Goal: Transaction & Acquisition: Obtain resource

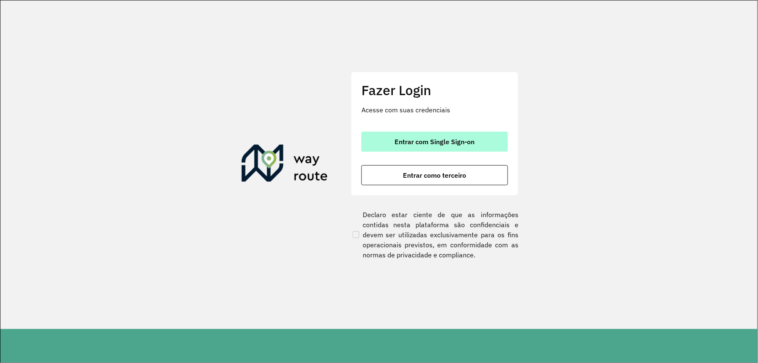
click at [420, 138] on span "Entrar com Single Sign-on" at bounding box center [435, 141] width 80 height 7
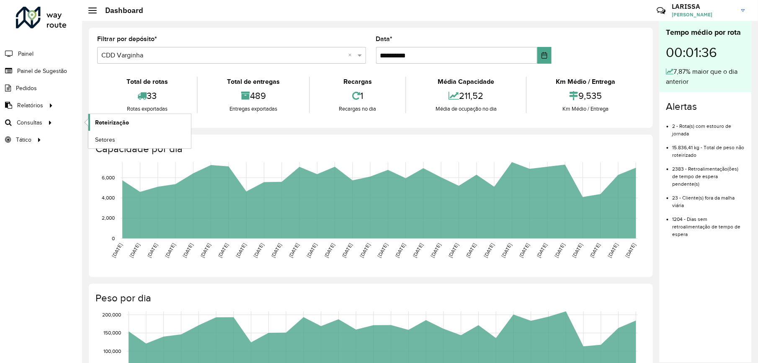
click at [111, 118] on link "Roteirização" at bounding box center [139, 122] width 103 height 17
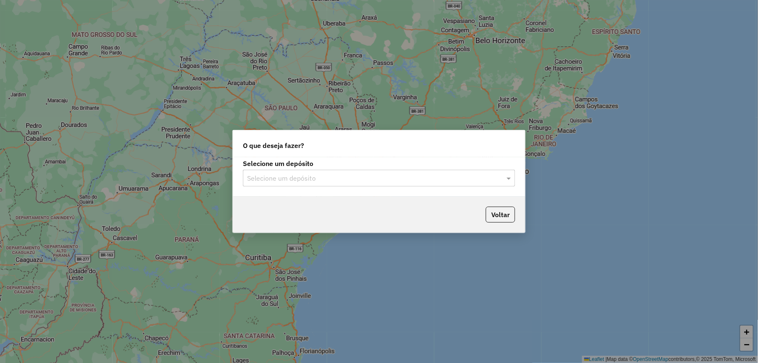
click at [323, 183] on div "Selecione um depósito" at bounding box center [379, 178] width 272 height 17
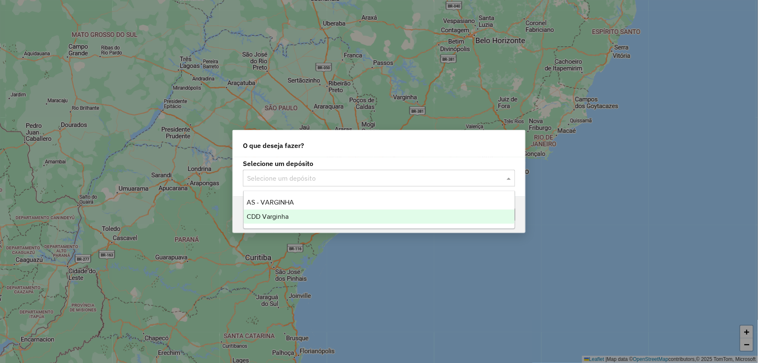
click at [298, 216] on div "CDD Varginha" at bounding box center [379, 216] width 271 height 14
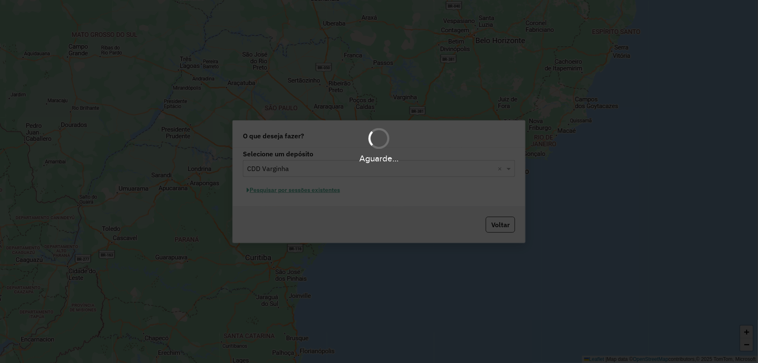
click at [306, 221] on div "Aguarde..." at bounding box center [379, 181] width 758 height 363
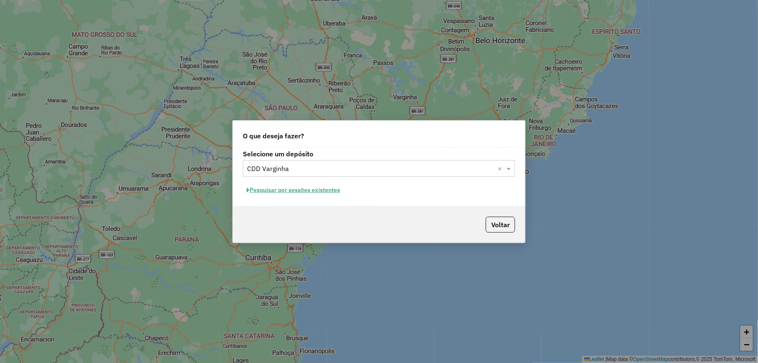
click at [323, 191] on button "Pesquisar por sessões existentes" at bounding box center [293, 189] width 101 height 13
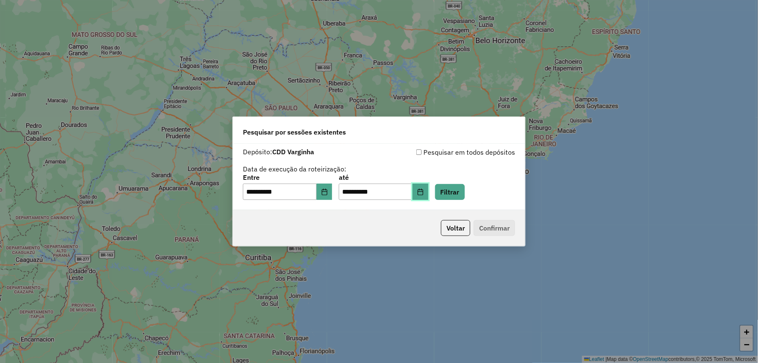
click at [428, 194] on button "Choose Date" at bounding box center [421, 191] width 16 height 17
click at [463, 186] on button "Filtrar" at bounding box center [450, 192] width 30 height 16
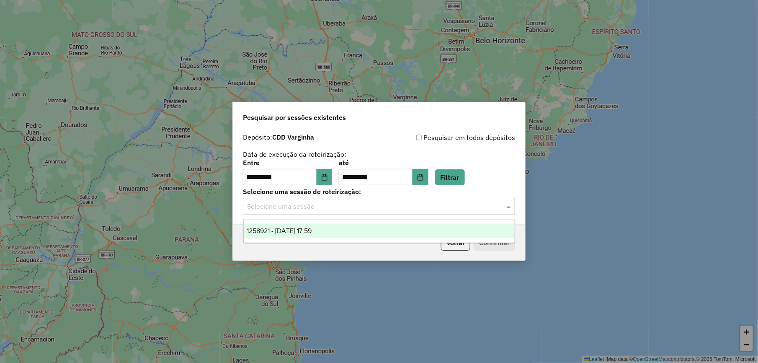
click at [349, 209] on input "text" at bounding box center [370, 206] width 247 height 10
click at [330, 234] on div "1258921 - 04/09/2025 17:59" at bounding box center [379, 231] width 271 height 14
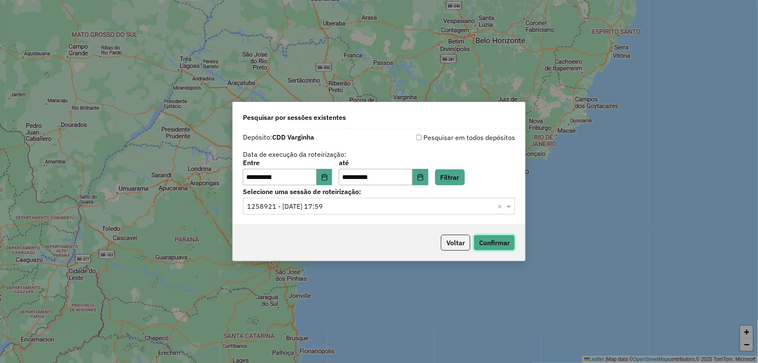
click at [501, 240] on button "Confirmar" at bounding box center [494, 243] width 41 height 16
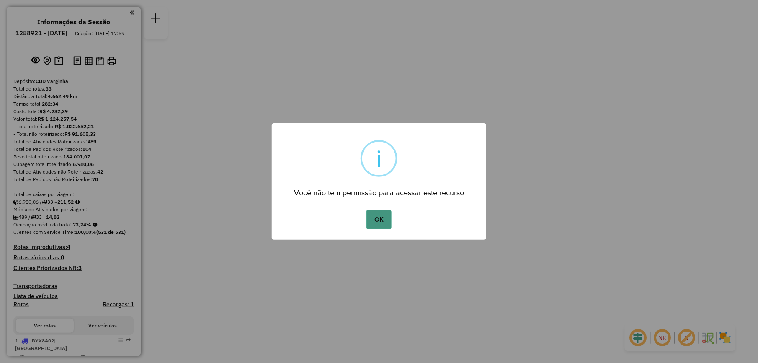
click at [387, 212] on button "OK" at bounding box center [379, 219] width 25 height 19
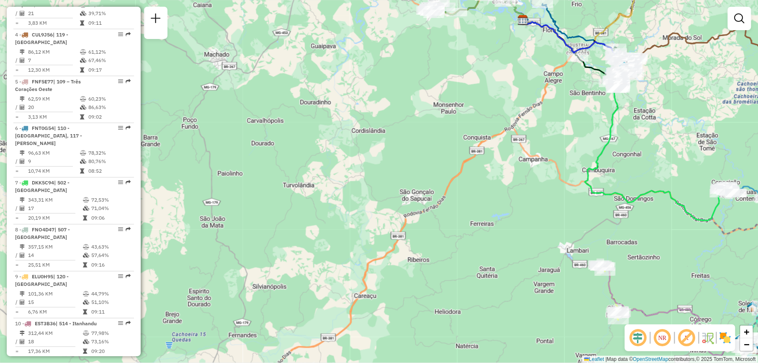
scroll to position [670, 0]
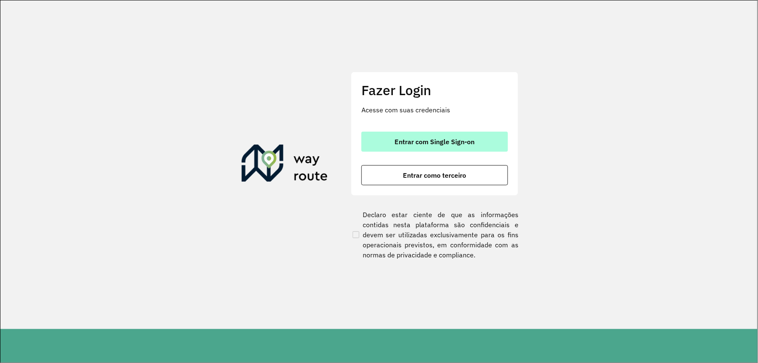
click at [436, 144] on span "Entrar com Single Sign-on" at bounding box center [435, 141] width 80 height 7
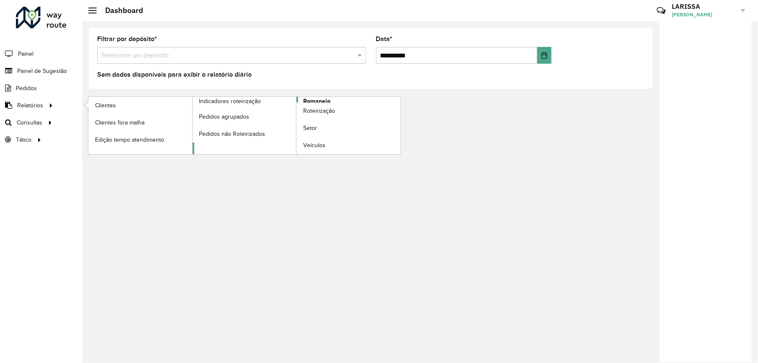
click at [323, 101] on span "Romaneio" at bounding box center [316, 101] width 27 height 9
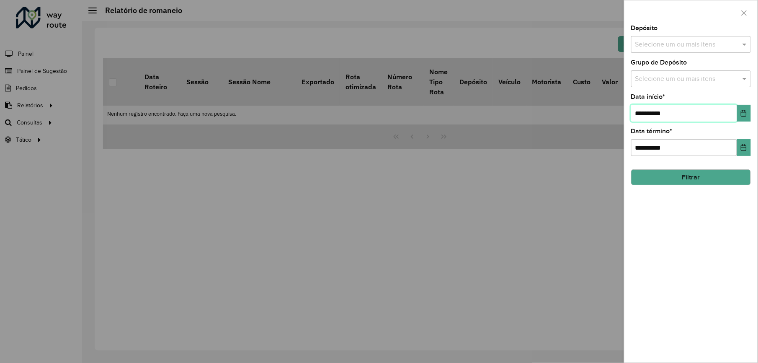
click at [644, 111] on input "**********" at bounding box center [684, 113] width 106 height 17
type input "**********"
click at [652, 112] on input "**********" at bounding box center [684, 113] width 106 height 17
type input "**********"
click at [642, 142] on input "**********" at bounding box center [684, 147] width 106 height 17
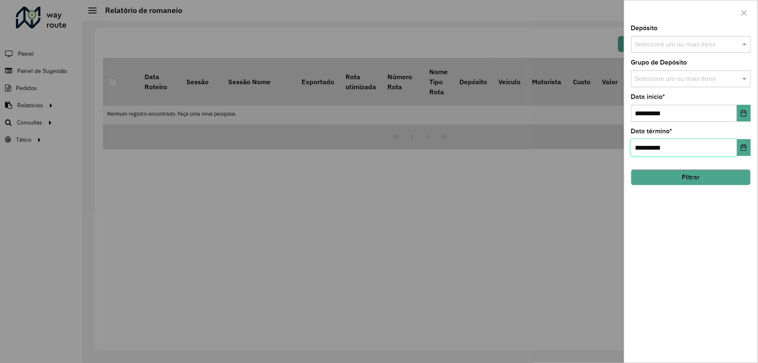
type input "**********"
click at [691, 41] on input "text" at bounding box center [686, 45] width 107 height 10
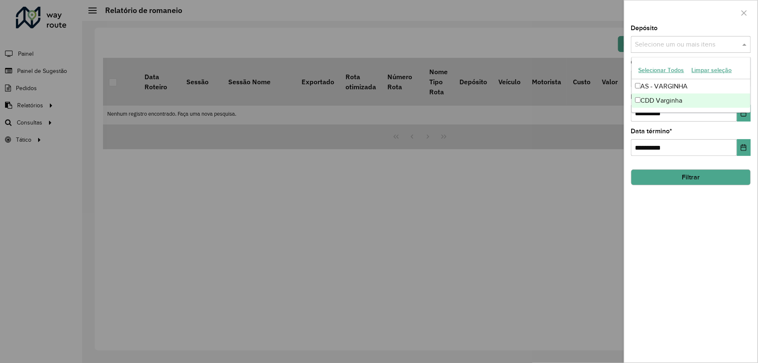
click at [657, 99] on div "CDD Varginha" at bounding box center [691, 100] width 119 height 14
click at [669, 177] on button "Filtrar" at bounding box center [691, 177] width 120 height 16
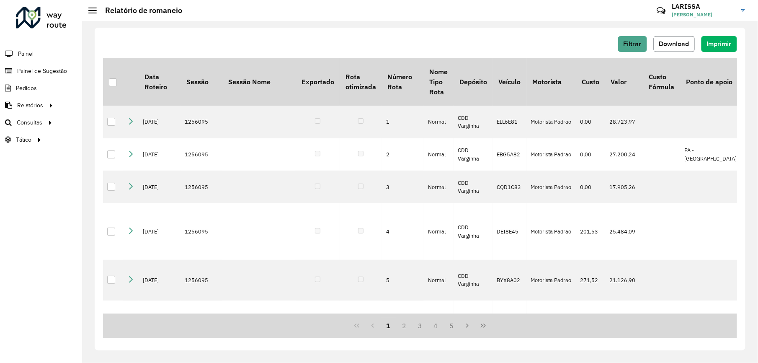
click at [684, 44] on span "Download" at bounding box center [674, 43] width 30 height 7
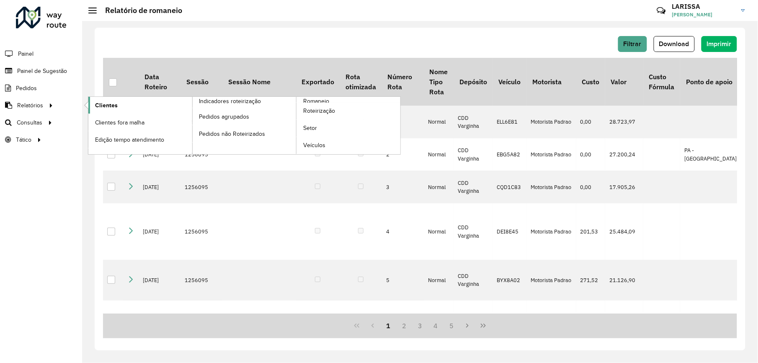
click at [155, 106] on link "Clientes" at bounding box center [140, 105] width 104 height 17
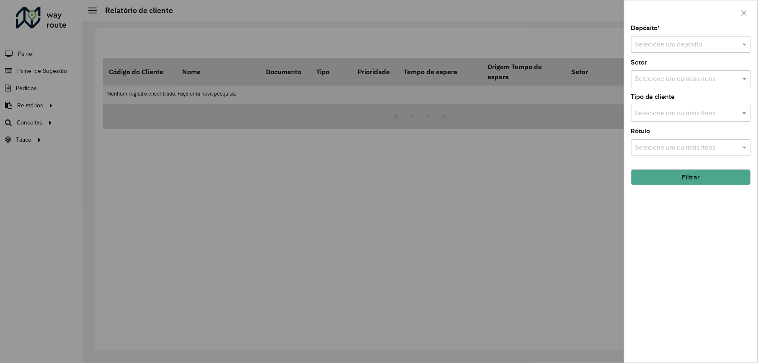
click at [663, 40] on input "text" at bounding box center [682, 45] width 95 height 10
click at [662, 78] on div "CDD Varginha" at bounding box center [691, 83] width 119 height 14
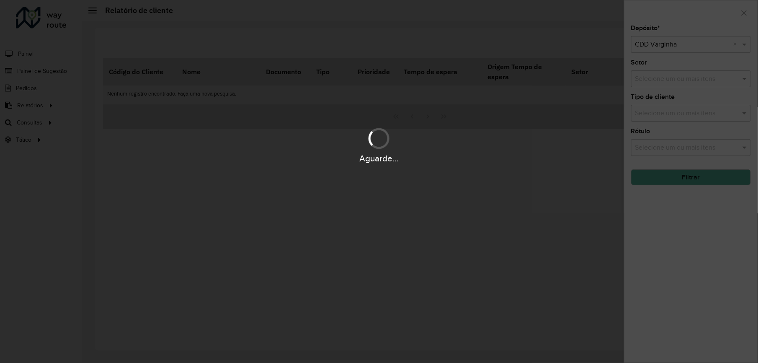
click at [681, 183] on div "Aguarde..." at bounding box center [379, 181] width 758 height 363
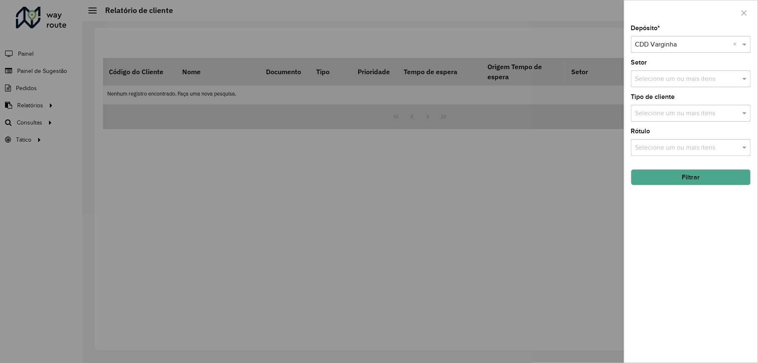
click at [695, 183] on button "Filtrar" at bounding box center [691, 177] width 120 height 16
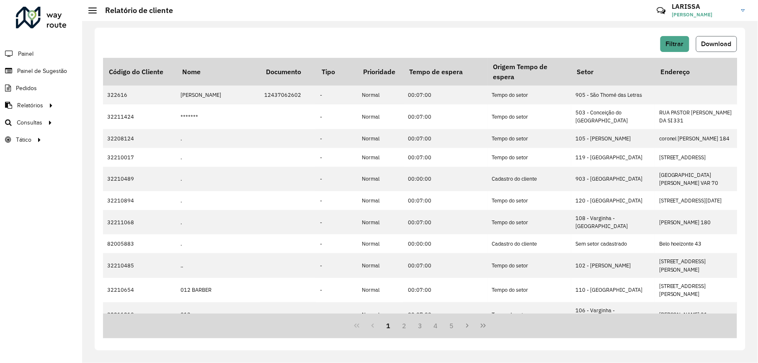
click at [733, 44] on button "Download" at bounding box center [716, 44] width 41 height 16
